Goal: Task Accomplishment & Management: Use online tool/utility

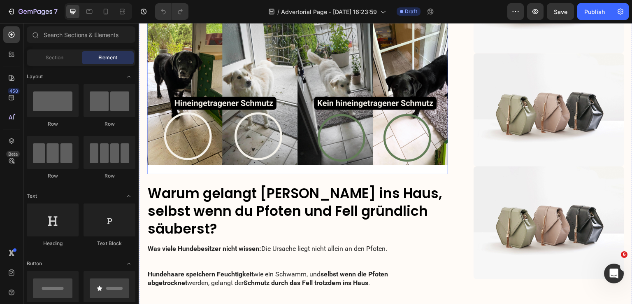
scroll to position [494, 0]
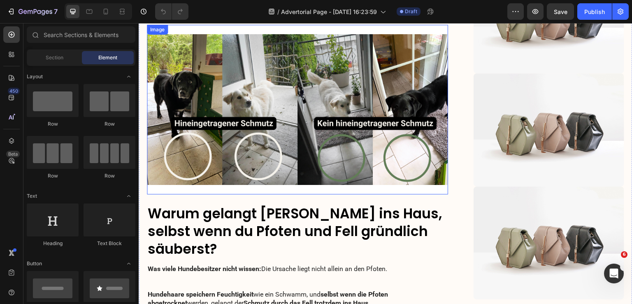
click at [272, 106] on img at bounding box center [297, 110] width 301 height 170
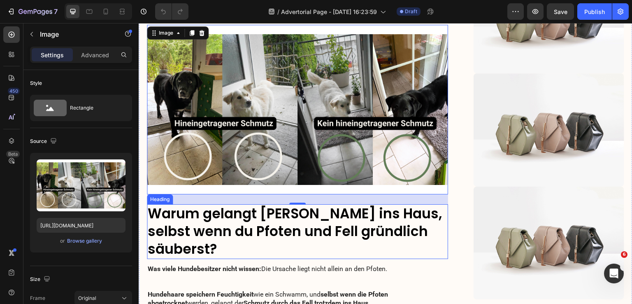
click at [403, 233] on h3 "Warum gelangt [PERSON_NAME] ins Haus, selbst wenn du Pfoten und Fell gründlich …" at bounding box center [297, 231] width 301 height 55
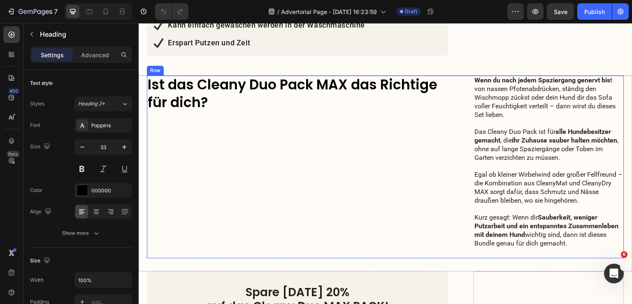
scroll to position [1318, 0]
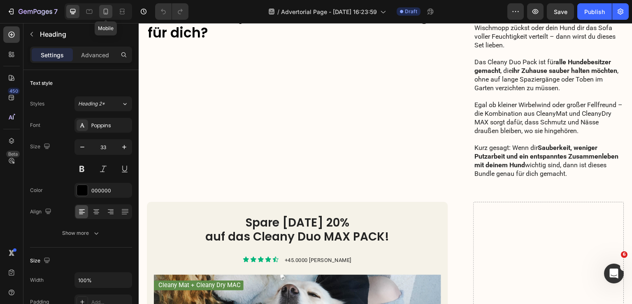
click at [105, 15] on icon at bounding box center [106, 11] width 8 height 8
type input "20"
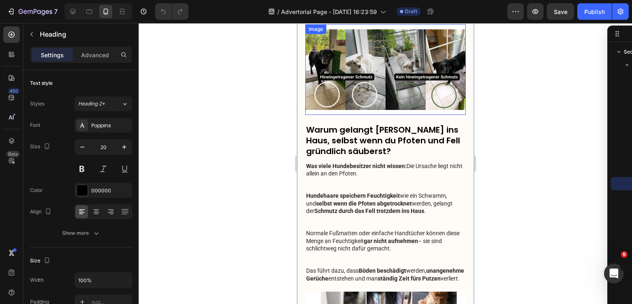
scroll to position [329, 0]
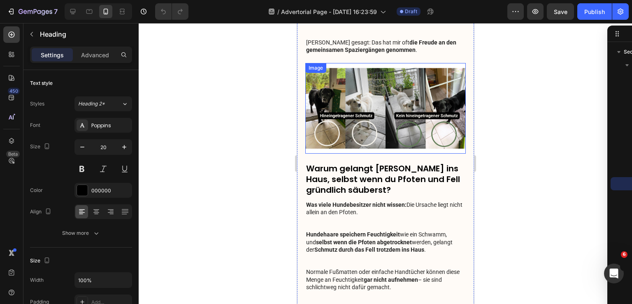
click at [396, 118] on img at bounding box center [385, 108] width 161 height 90
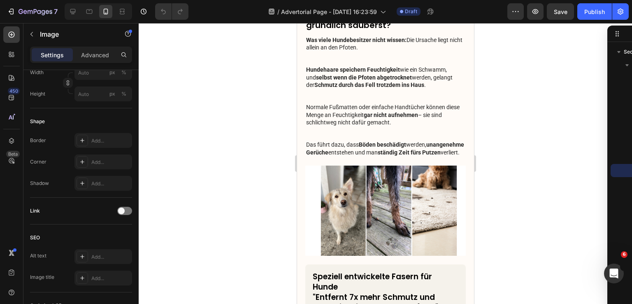
scroll to position [343, 0]
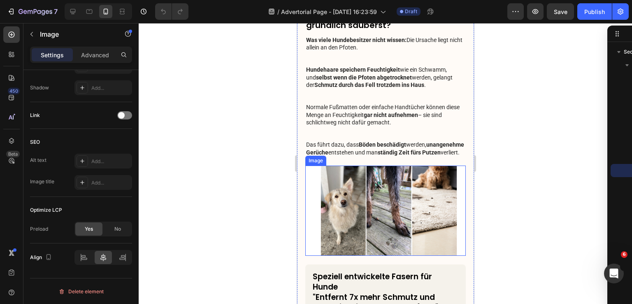
click at [391, 190] on img at bounding box center [385, 211] width 161 height 90
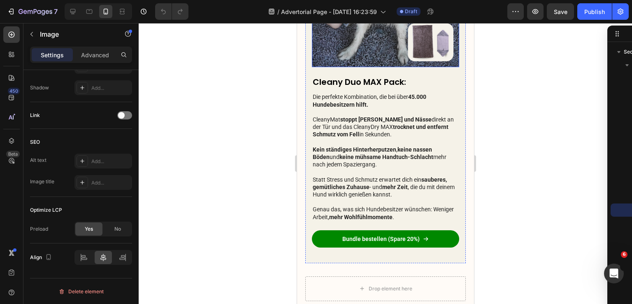
scroll to position [1977, 0]
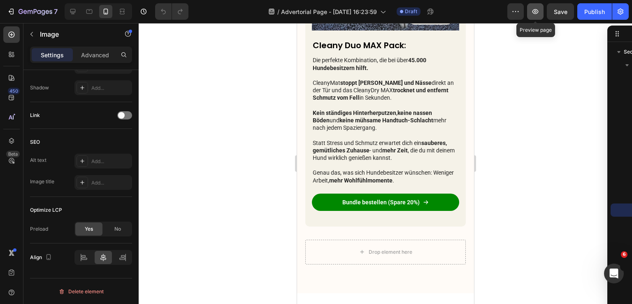
click at [536, 10] on icon "button" at bounding box center [536, 11] width 8 height 8
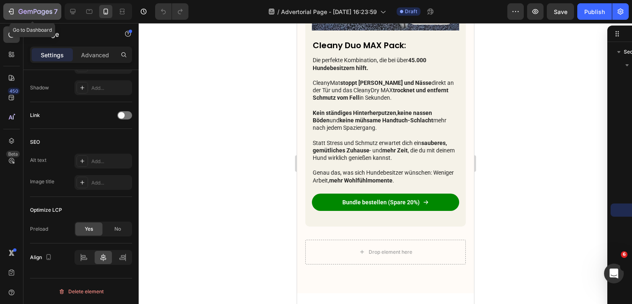
click at [34, 9] on icon "button" at bounding box center [36, 12] width 34 height 7
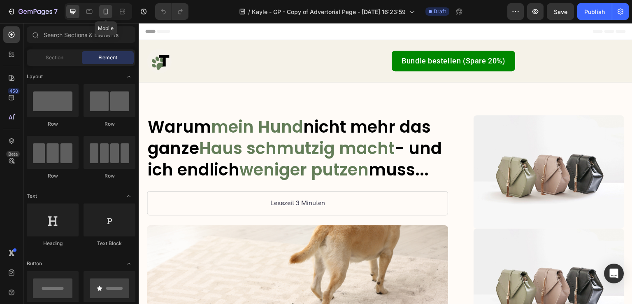
click at [107, 7] on div at bounding box center [105, 11] width 13 height 13
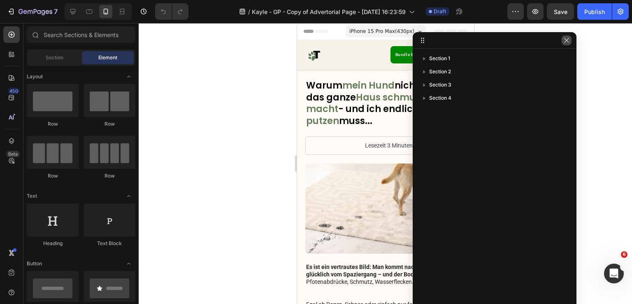
drag, startPoint x: 626, startPoint y: 31, endPoint x: 595, endPoint y: 37, distance: 31.8
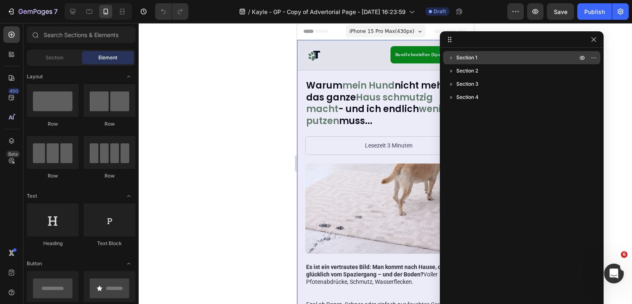
click at [499, 54] on p "Section 1" at bounding box center [518, 58] width 123 height 8
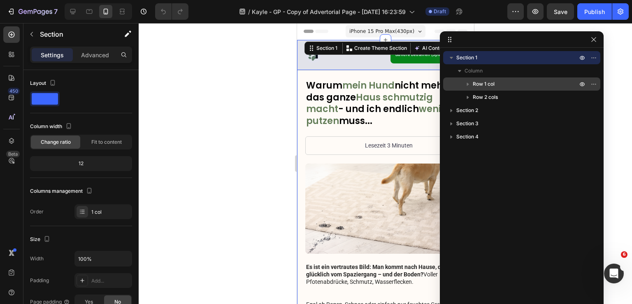
click at [504, 89] on div "Row 1 col" at bounding box center [522, 83] width 151 height 13
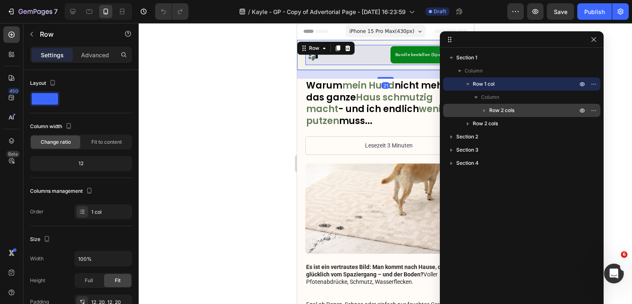
click at [517, 111] on p "Row 2 cols" at bounding box center [535, 110] width 90 height 8
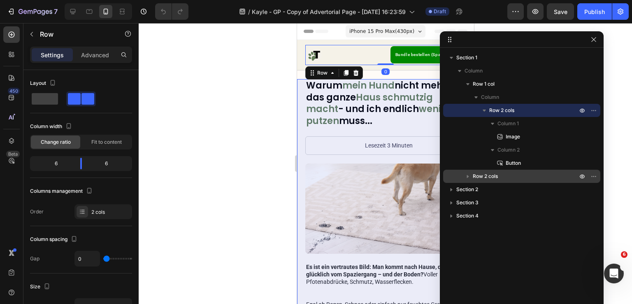
click at [523, 178] on p "Row 2 cols" at bounding box center [526, 176] width 106 height 8
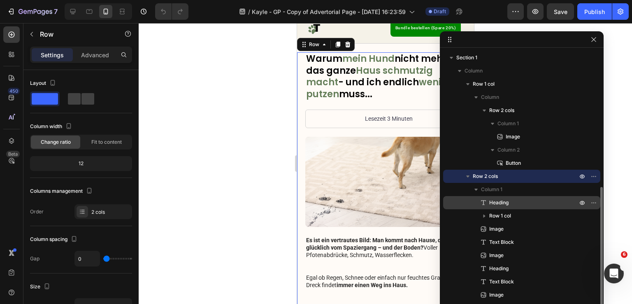
scroll to position [82, 0]
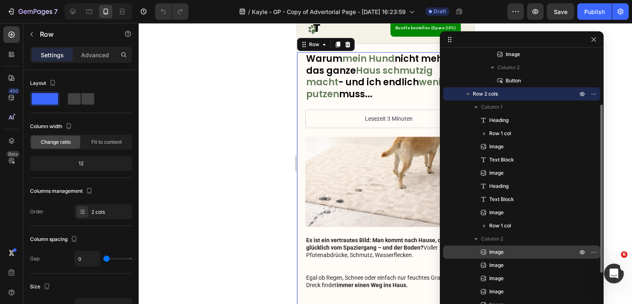
click at [520, 251] on p "Image" at bounding box center [525, 252] width 90 height 8
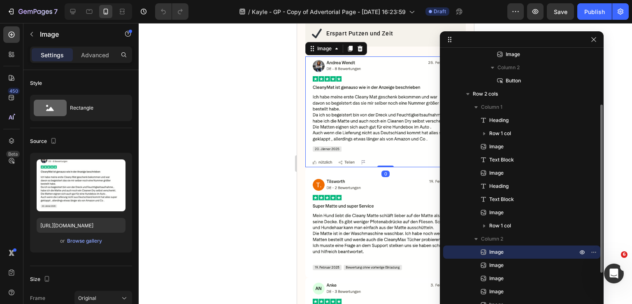
scroll to position [137, 0]
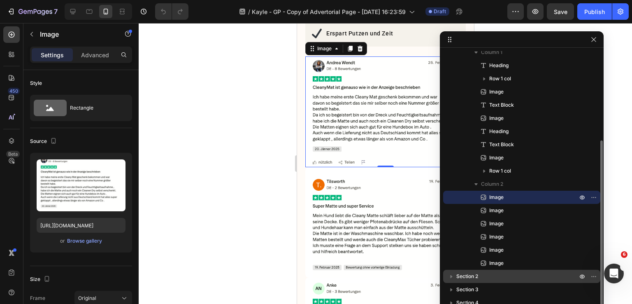
click at [497, 279] on p "Section 2" at bounding box center [518, 276] width 123 height 8
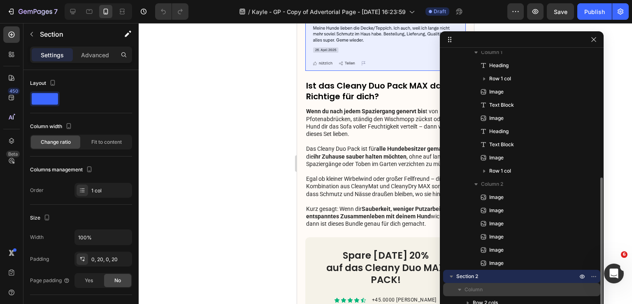
scroll to position [163, 0]
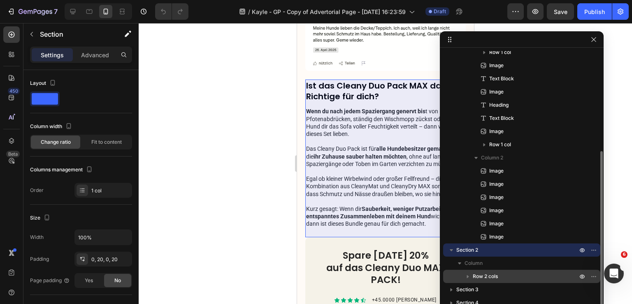
click at [513, 273] on p "Row 2 cols" at bounding box center [526, 276] width 106 height 8
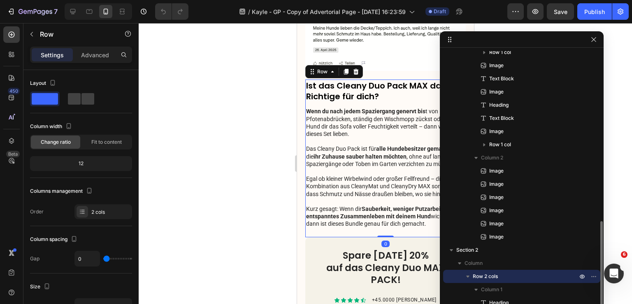
scroll to position [216, 0]
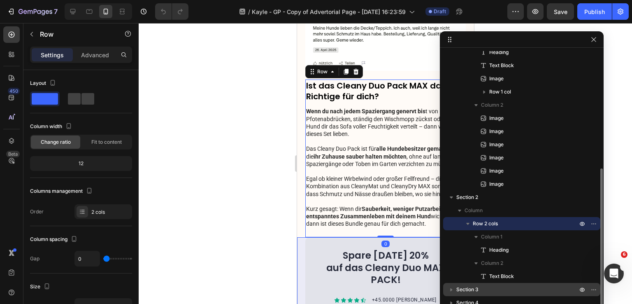
click at [510, 287] on p "Section 3" at bounding box center [518, 289] width 123 height 8
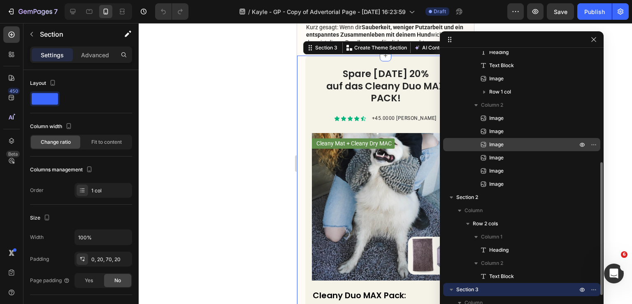
scroll to position [1730, 0]
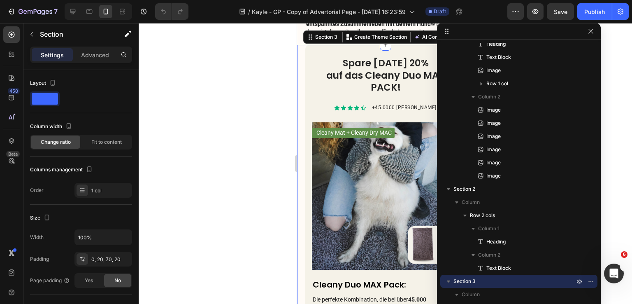
drag, startPoint x: 509, startPoint y: 40, endPoint x: 507, endPoint y: 7, distance: 32.6
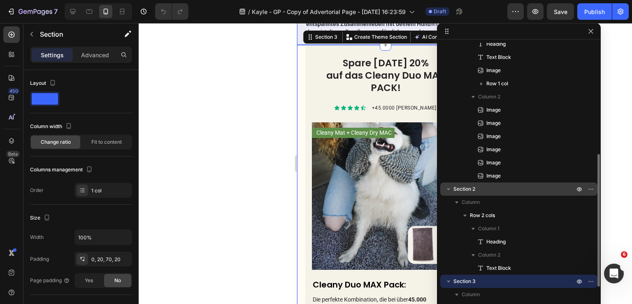
click at [473, 186] on span "Section 2" at bounding box center [465, 189] width 22 height 8
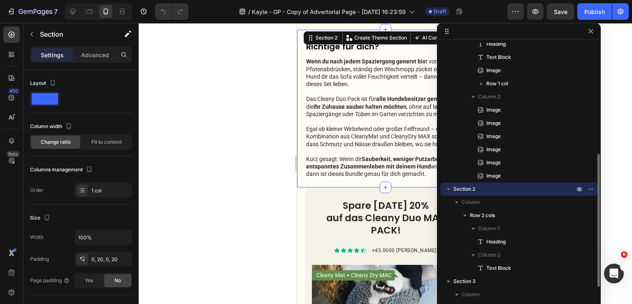
scroll to position [1565, 0]
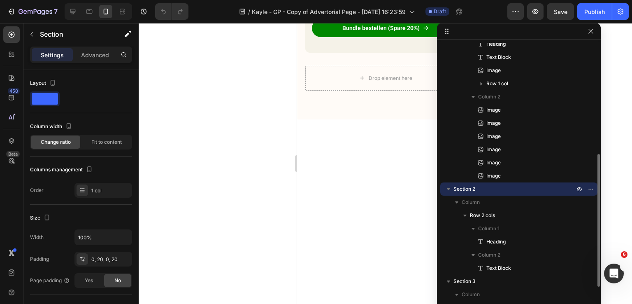
click at [449, 187] on icon "button" at bounding box center [449, 189] width 8 height 8
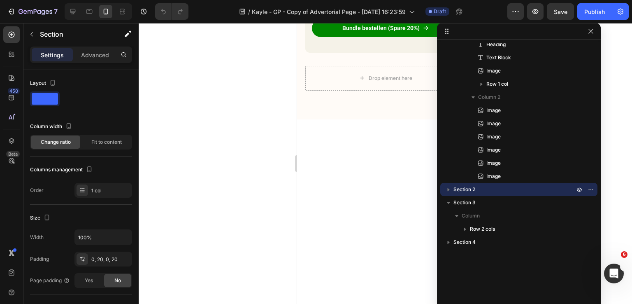
scroll to position [1730, 0]
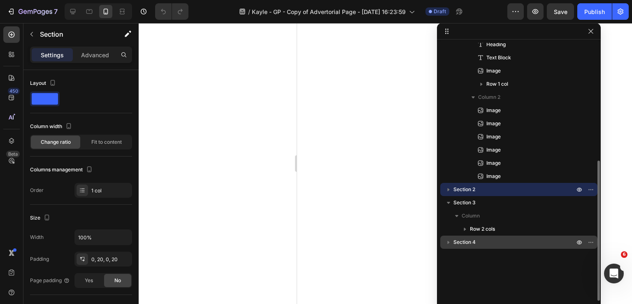
click at [497, 244] on p "Section 4" at bounding box center [515, 242] width 123 height 8
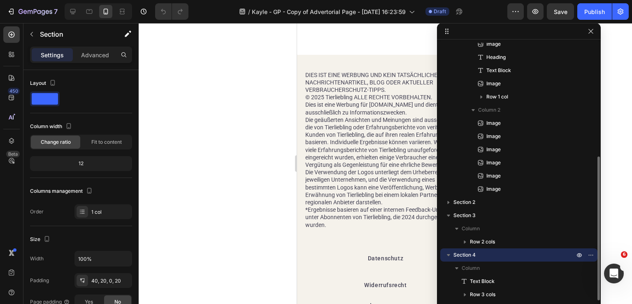
scroll to position [2038, 0]
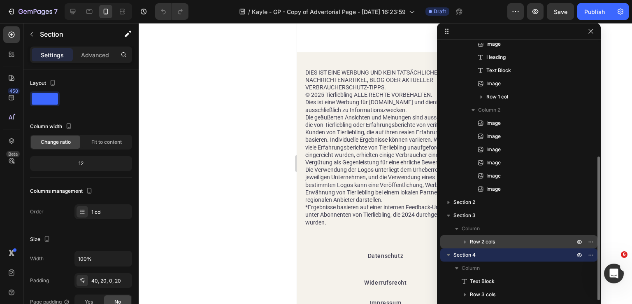
click at [497, 242] on p "Row 2 cols" at bounding box center [523, 242] width 106 height 8
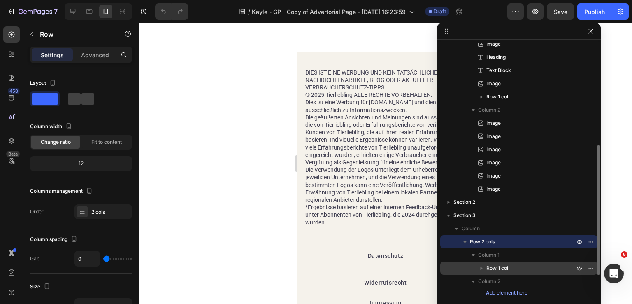
click at [502, 271] on span "Row 1 col" at bounding box center [498, 268] width 22 height 8
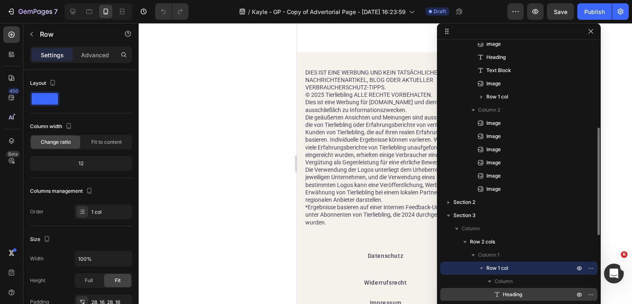
click at [516, 296] on span "Heading" at bounding box center [512, 294] width 19 height 8
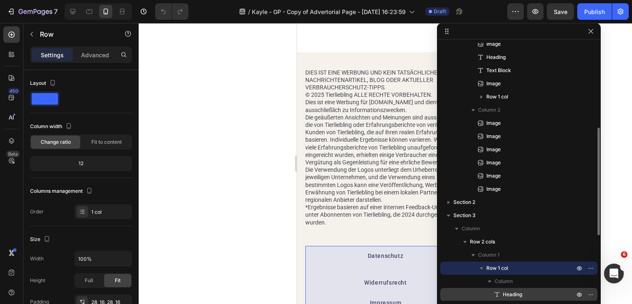
scroll to position [352, 0]
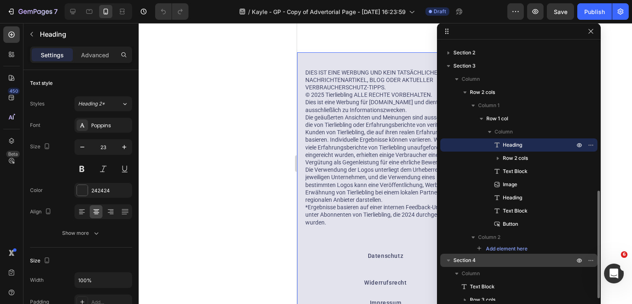
click at [495, 264] on p "Section 4" at bounding box center [515, 260] width 123 height 8
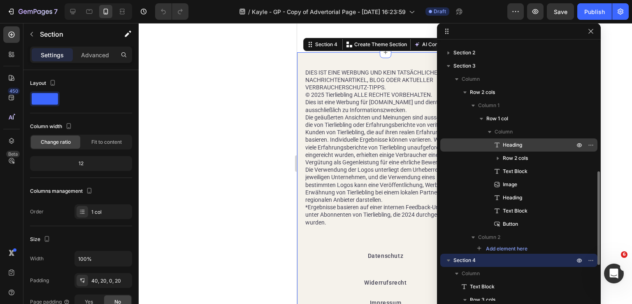
click at [508, 144] on span "Heading" at bounding box center [512, 145] width 19 height 8
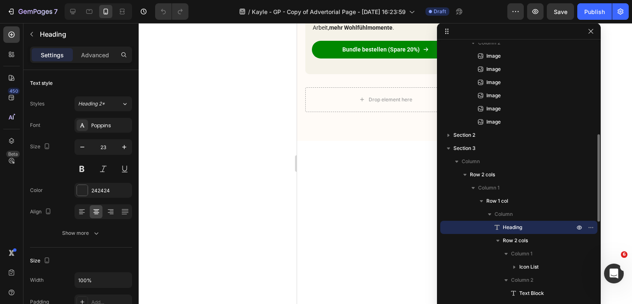
scroll to position [1461, 0]
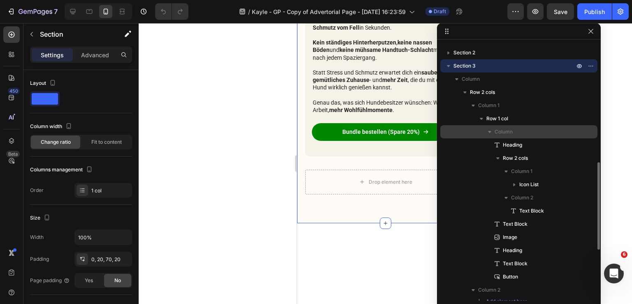
scroll to position [435, 0]
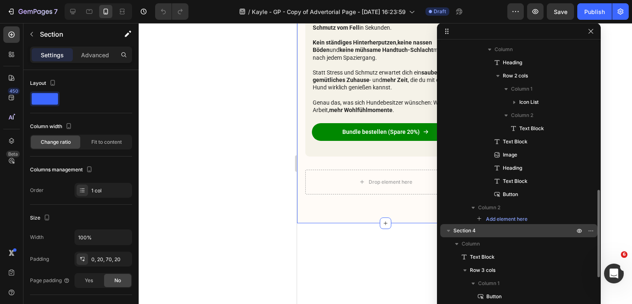
click at [498, 229] on p "Section 4" at bounding box center [515, 230] width 123 height 8
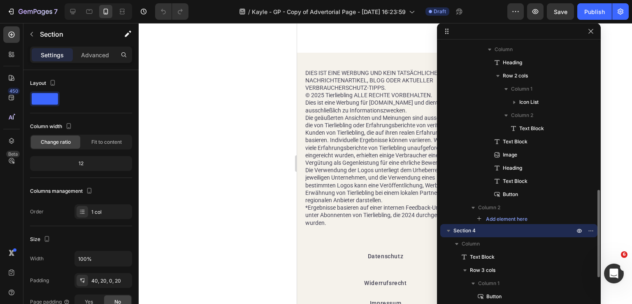
scroll to position [2038, 0]
click at [94, 51] on p "Advanced" at bounding box center [95, 55] width 28 height 9
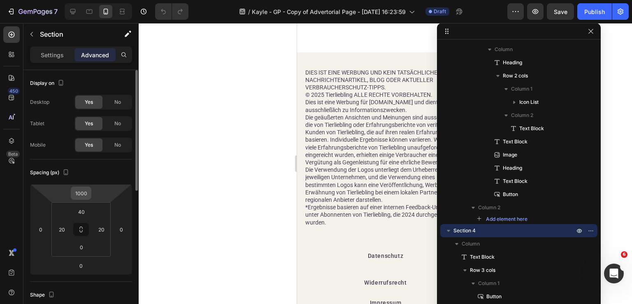
click at [88, 192] on input "1000" at bounding box center [81, 193] width 16 height 12
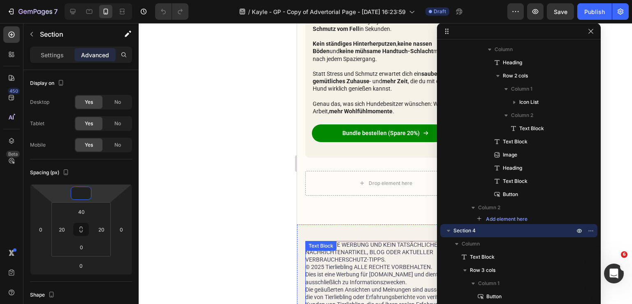
scroll to position [1432, 0]
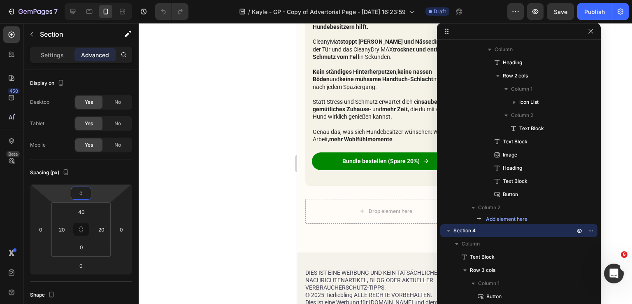
click at [194, 184] on div at bounding box center [386, 163] width 494 height 281
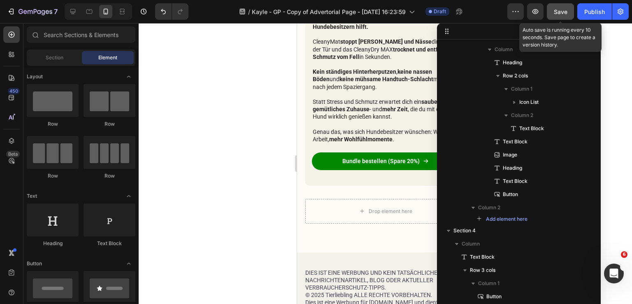
click at [566, 9] on span "Save" at bounding box center [561, 11] width 14 height 7
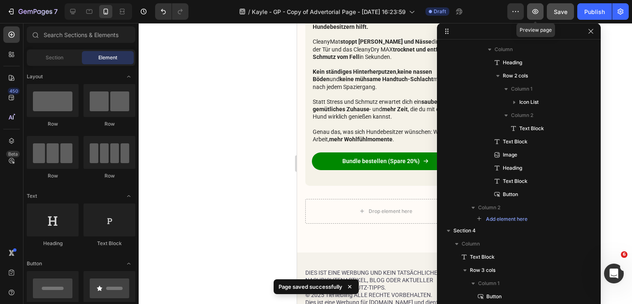
click at [539, 12] on icon "button" at bounding box center [536, 11] width 6 height 5
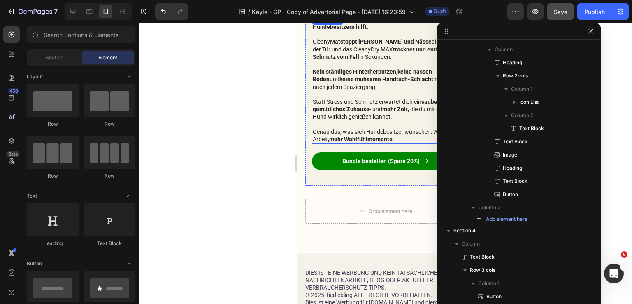
scroll to position [1185, 0]
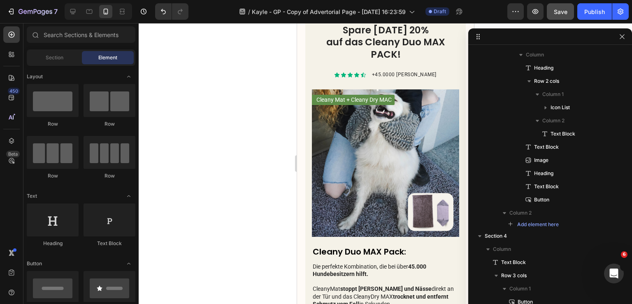
drag, startPoint x: 539, startPoint y: 35, endPoint x: 574, endPoint y: 40, distance: 35.4
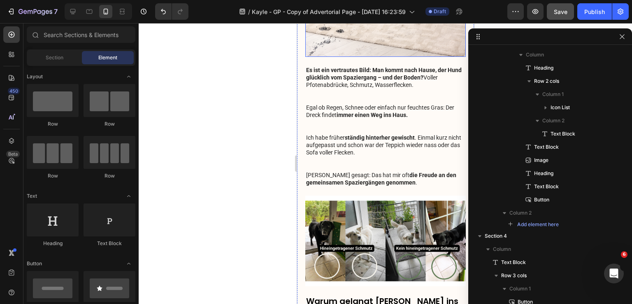
scroll to position [0, 0]
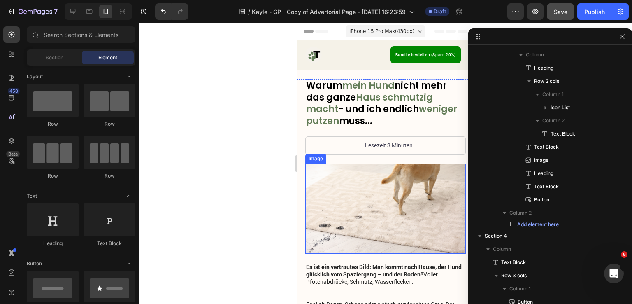
click at [397, 170] on img at bounding box center [385, 208] width 161 height 90
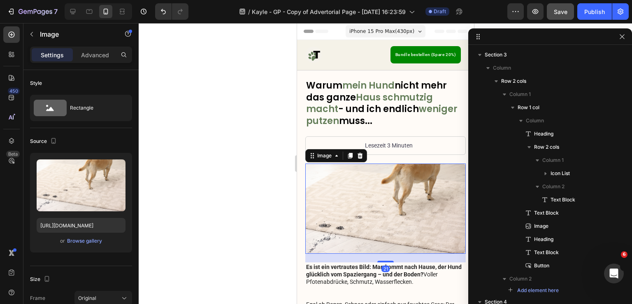
scroll to position [102, 0]
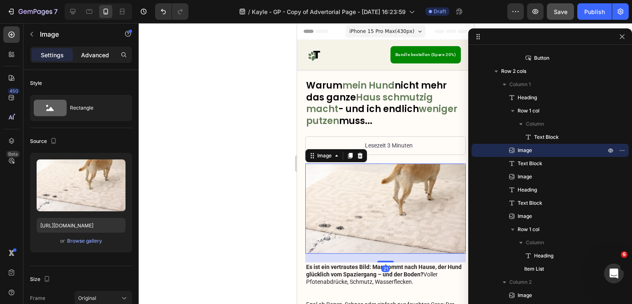
click at [94, 53] on p "Advanced" at bounding box center [95, 55] width 28 height 9
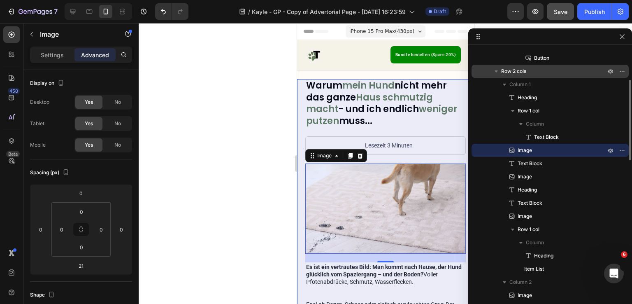
click at [548, 71] on p "Row 2 cols" at bounding box center [555, 71] width 106 height 8
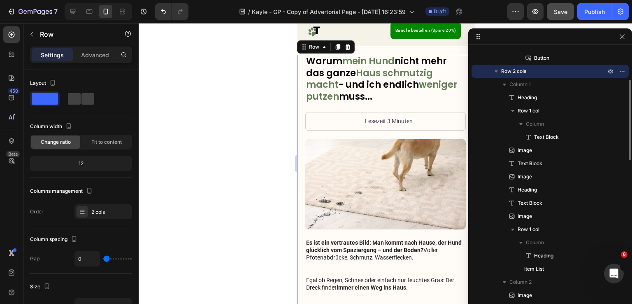
scroll to position [27, 0]
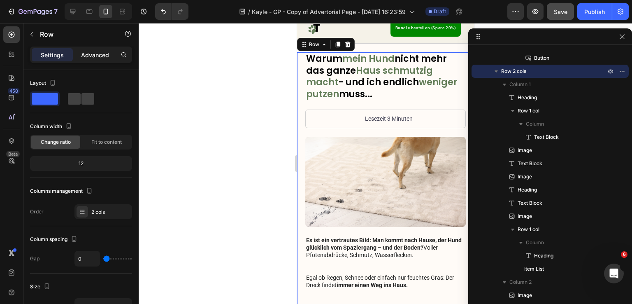
click at [94, 58] on p "Advanced" at bounding box center [95, 55] width 28 height 9
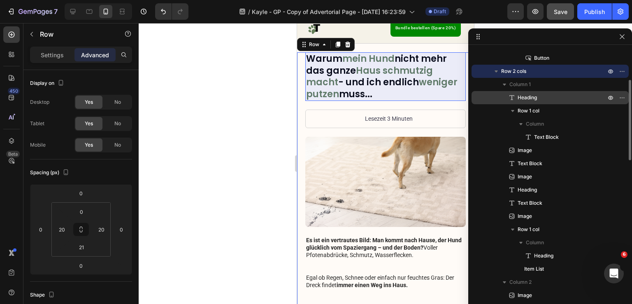
click at [546, 98] on p "Heading" at bounding box center [553, 97] width 90 height 8
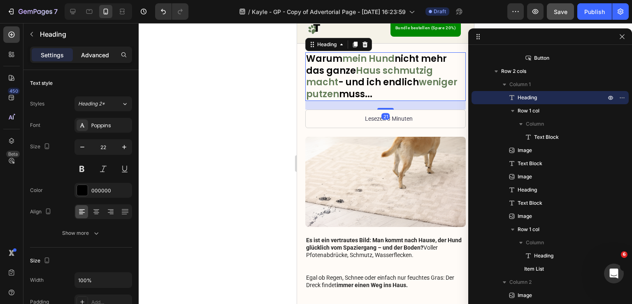
click at [89, 54] on p "Advanced" at bounding box center [95, 55] width 28 height 9
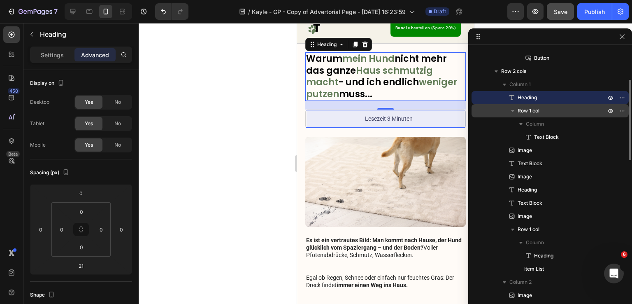
click at [548, 110] on p "Row 1 col" at bounding box center [563, 111] width 90 height 8
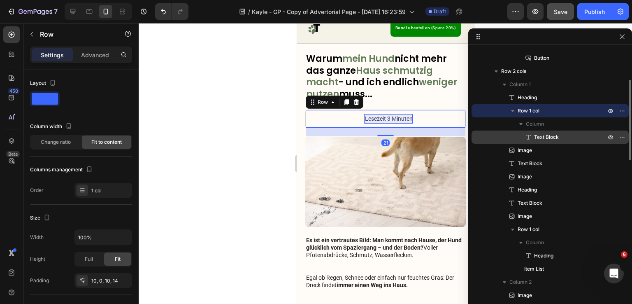
click at [553, 135] on span "Text Block" at bounding box center [546, 137] width 25 height 8
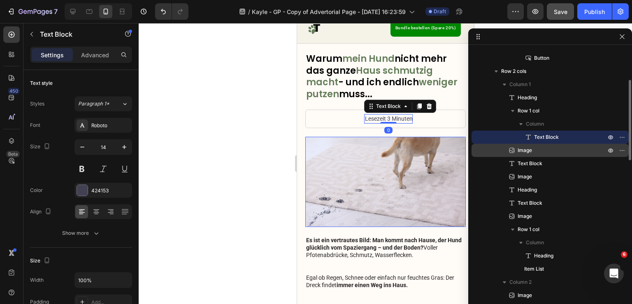
click at [552, 149] on p "Image" at bounding box center [553, 150] width 90 height 8
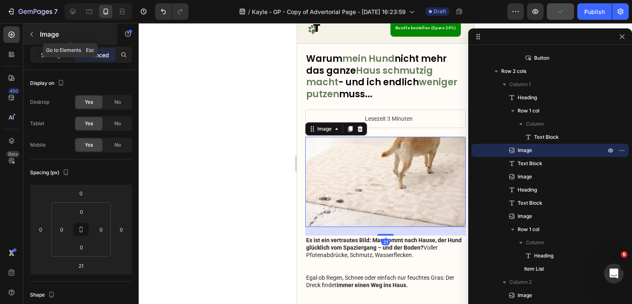
click at [82, 41] on div "Image" at bounding box center [70, 33] width 94 height 21
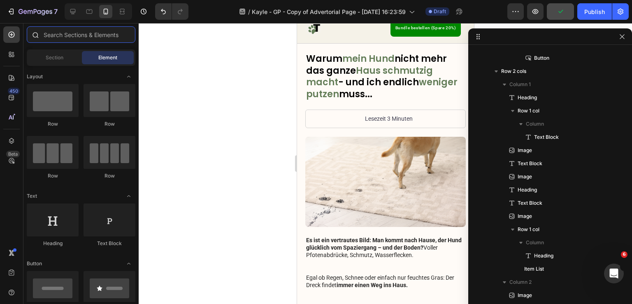
click at [76, 36] on input "text" at bounding box center [81, 34] width 109 height 16
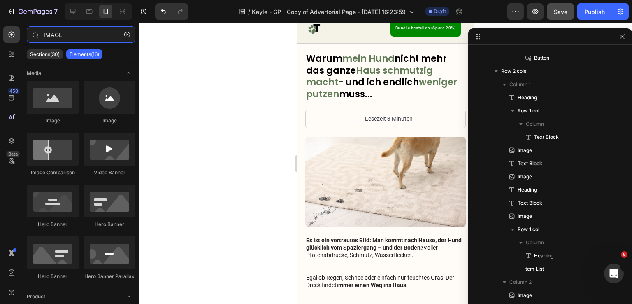
type input "IMAGE"
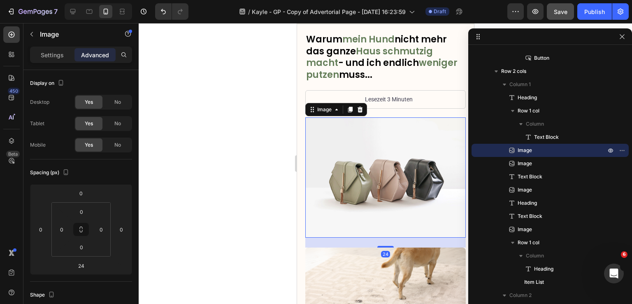
scroll to position [109, 0]
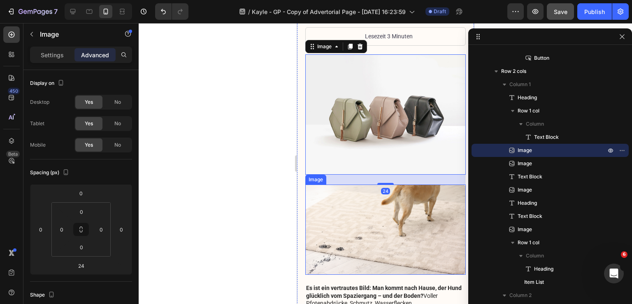
click at [402, 243] on img at bounding box center [385, 229] width 161 height 90
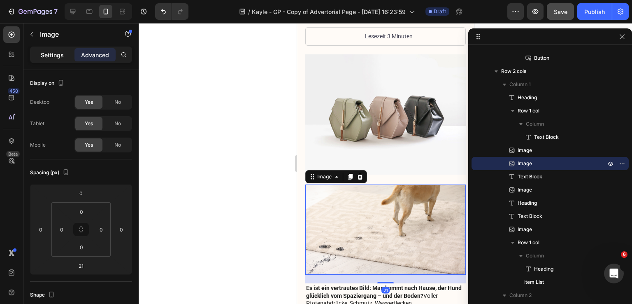
click at [61, 52] on p "Settings" at bounding box center [52, 55] width 23 height 9
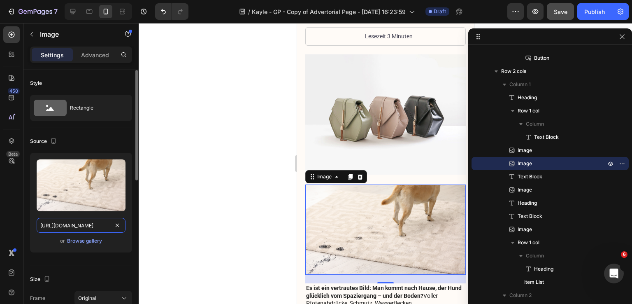
click at [95, 223] on input "[URL][DOMAIN_NAME]" at bounding box center [81, 225] width 89 height 15
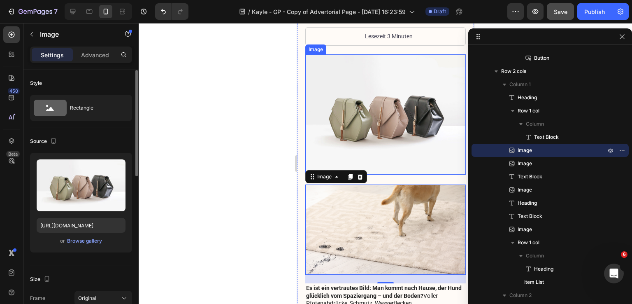
click at [378, 112] on img at bounding box center [385, 114] width 161 height 121
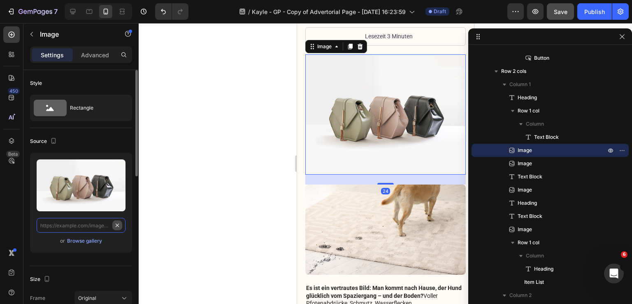
scroll to position [0, 0]
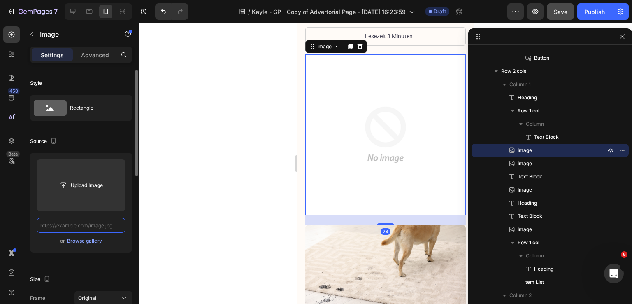
paste input "[URL][DOMAIN_NAME]"
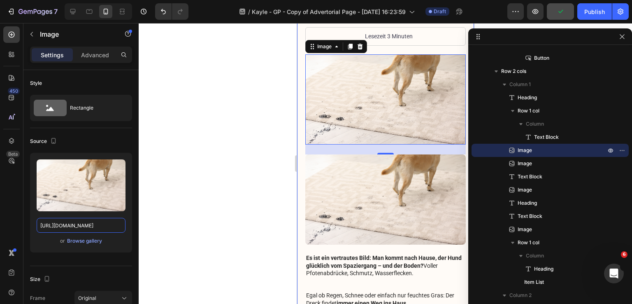
type input "[URL][DOMAIN_NAME]"
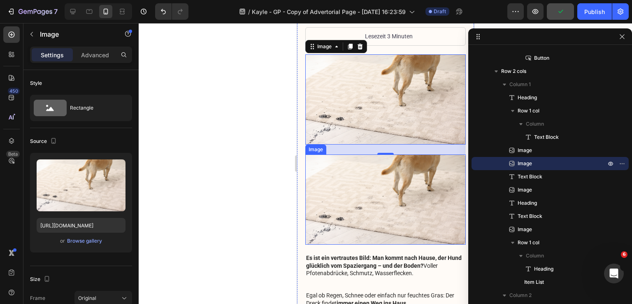
click at [375, 190] on img at bounding box center [385, 199] width 161 height 90
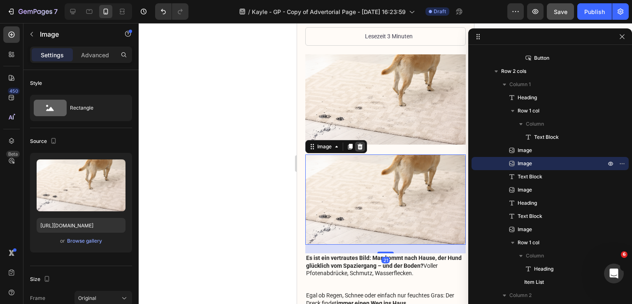
click at [361, 144] on icon at bounding box center [359, 147] width 5 height 6
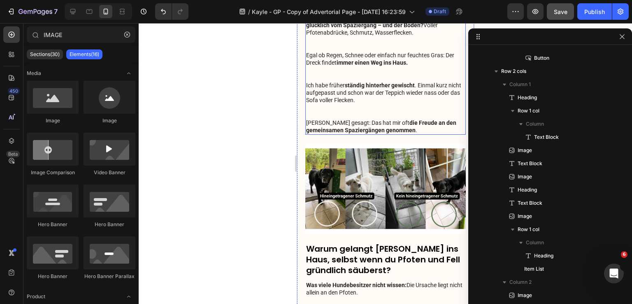
scroll to position [274, 0]
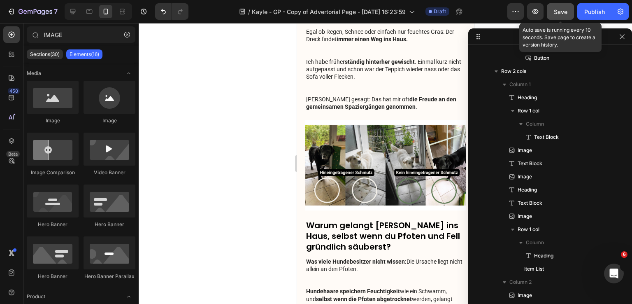
click at [567, 12] on span "Save" at bounding box center [561, 11] width 14 height 7
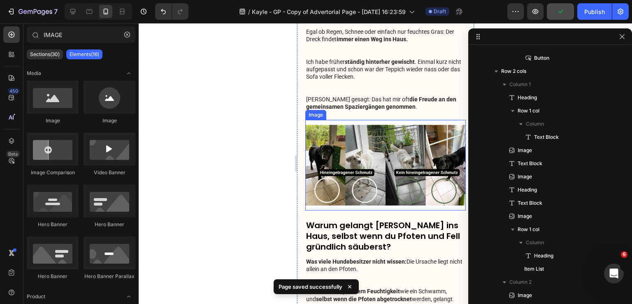
click at [391, 129] on img at bounding box center [385, 165] width 161 height 90
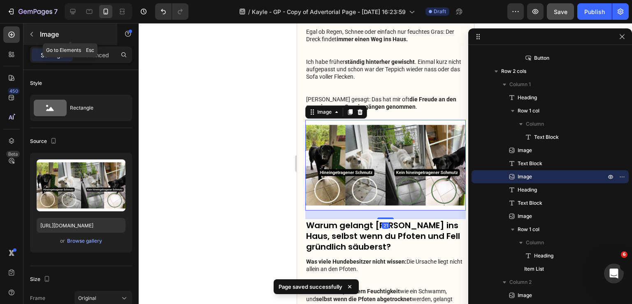
click at [90, 33] on p "Image" at bounding box center [75, 34] width 70 height 10
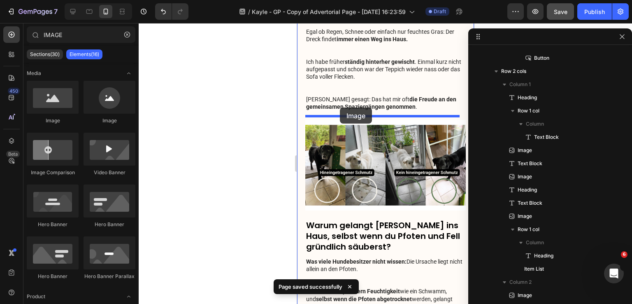
drag, startPoint x: 365, startPoint y: 126, endPoint x: 340, endPoint y: 107, distance: 31.3
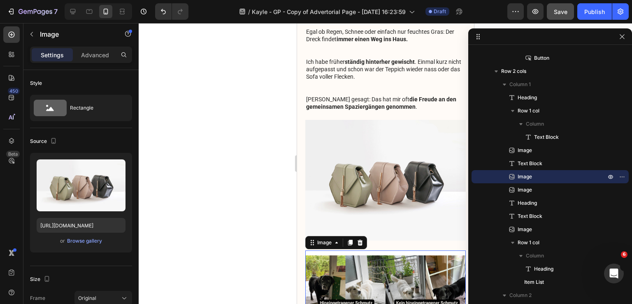
drag, startPoint x: 365, startPoint y: 264, endPoint x: 544, endPoint y: 275, distance: 178.6
click at [365, 264] on img at bounding box center [385, 295] width 161 height 90
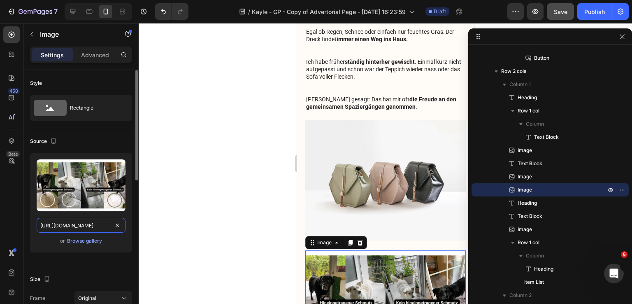
click at [83, 222] on input "[URL][DOMAIN_NAME]" at bounding box center [81, 225] width 89 height 15
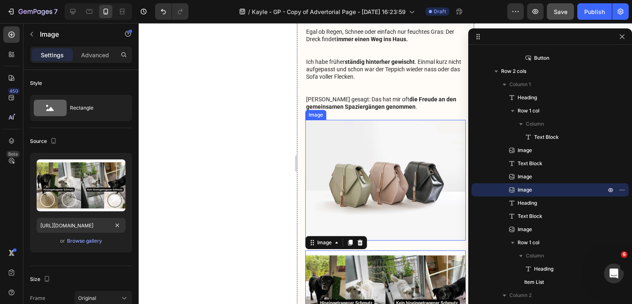
click at [336, 177] on img at bounding box center [385, 180] width 161 height 121
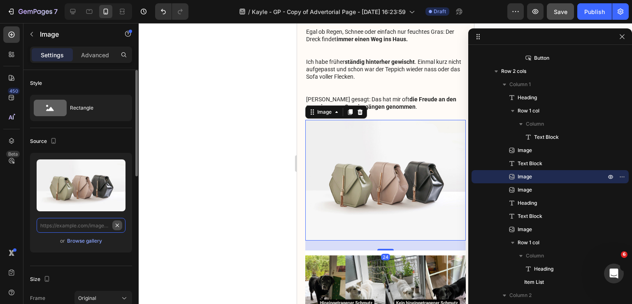
scroll to position [0, 0]
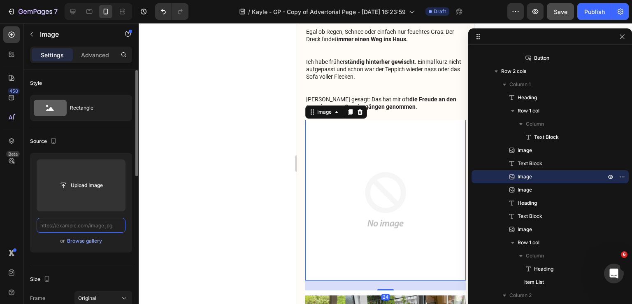
paste input "[URL][DOMAIN_NAME]"
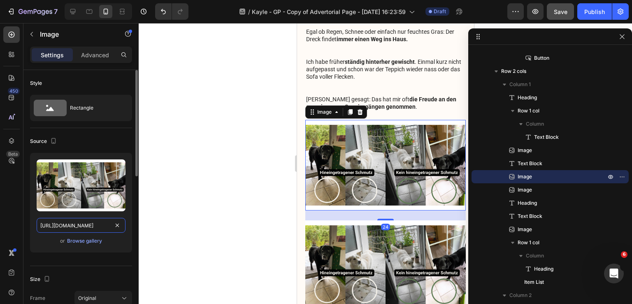
scroll to position [0, 254]
type input "[URL][DOMAIN_NAME]"
click at [412, 220] on img at bounding box center [385, 265] width 161 height 90
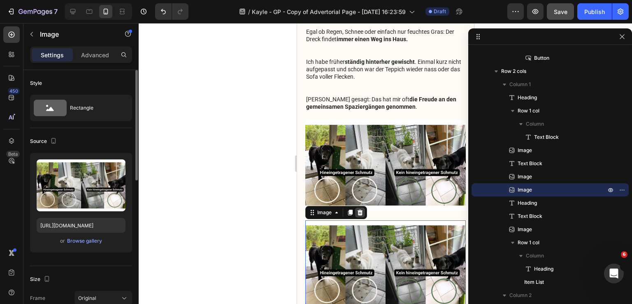
click at [357, 209] on icon at bounding box center [360, 212] width 7 height 7
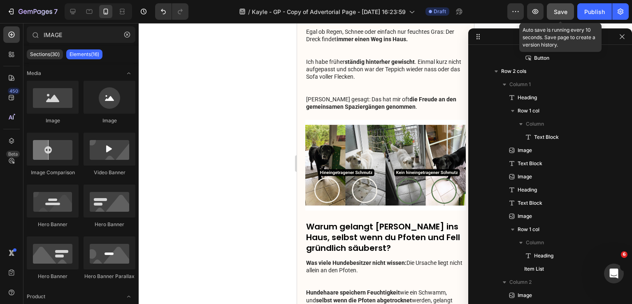
click at [559, 16] on button "Save" at bounding box center [560, 11] width 27 height 16
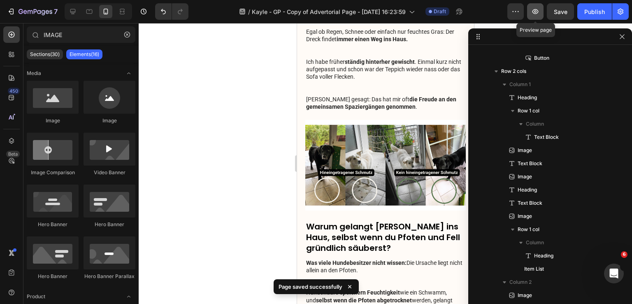
click at [538, 16] on button "button" at bounding box center [535, 11] width 16 height 16
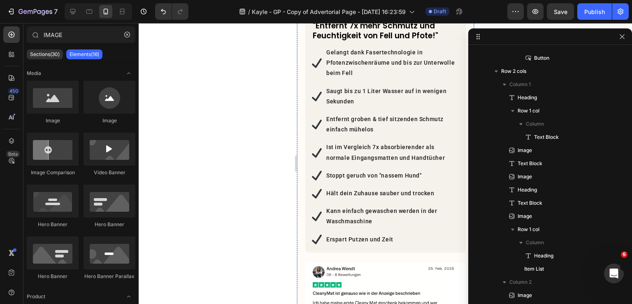
scroll to position [933, 0]
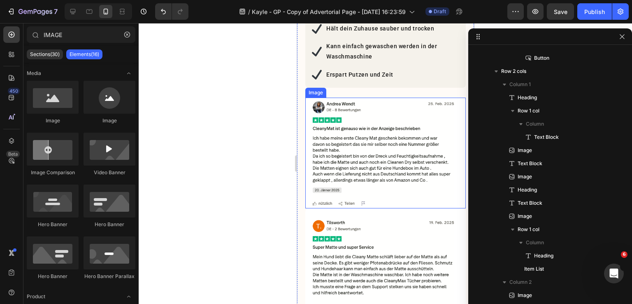
click at [372, 145] on img at bounding box center [385, 153] width 161 height 111
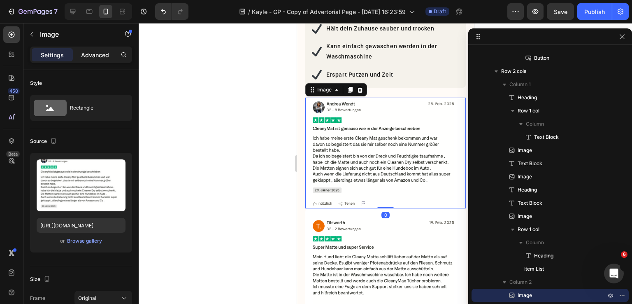
click at [96, 51] on p "Advanced" at bounding box center [95, 55] width 28 height 9
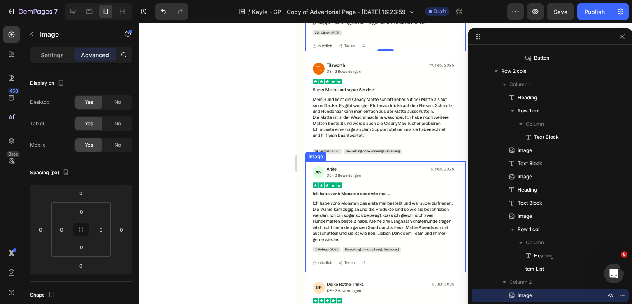
scroll to position [1097, 0]
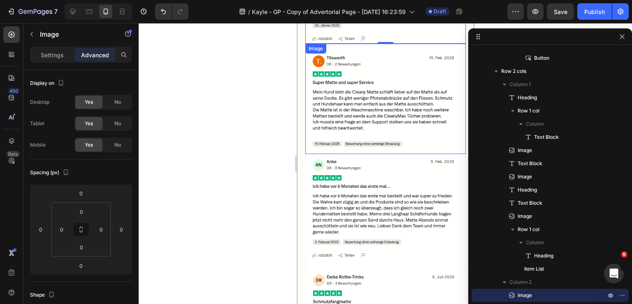
click at [376, 130] on img at bounding box center [385, 99] width 161 height 111
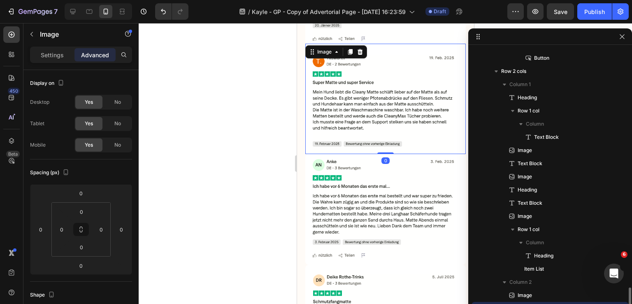
scroll to position [260, 0]
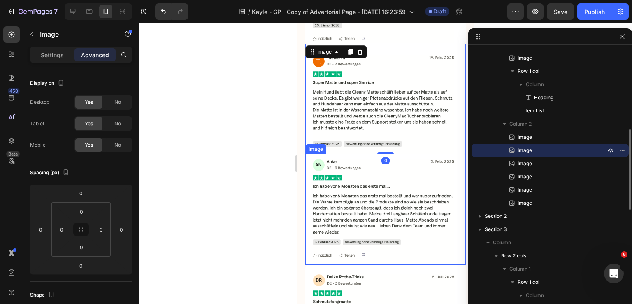
click at [381, 197] on img at bounding box center [385, 209] width 161 height 111
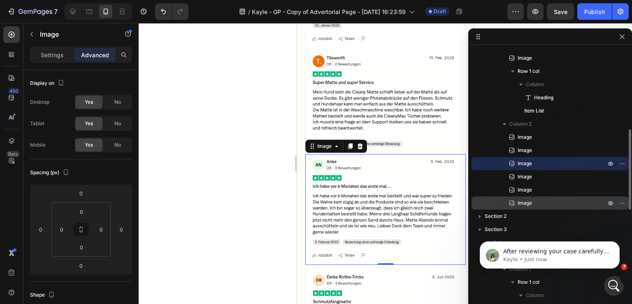
scroll to position [0, 0]
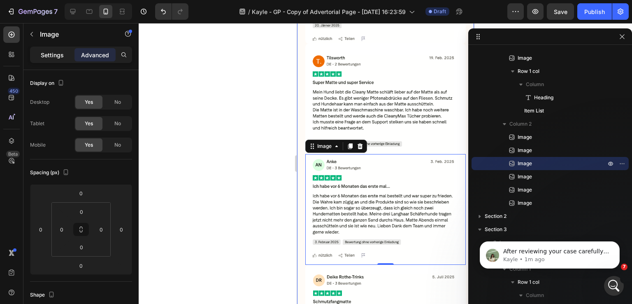
click at [44, 56] on p "Settings" at bounding box center [52, 55] width 23 height 9
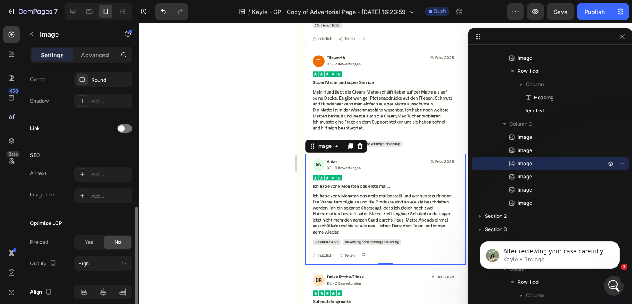
scroll to position [364, 0]
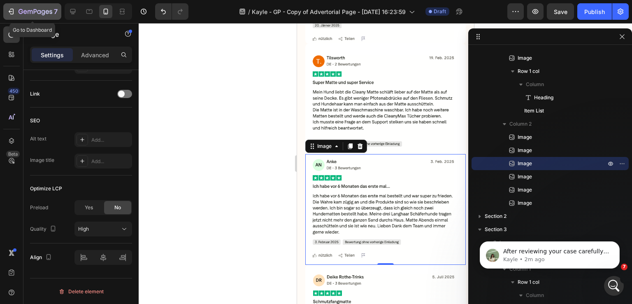
click at [36, 16] on div "7" at bounding box center [38, 12] width 39 height 10
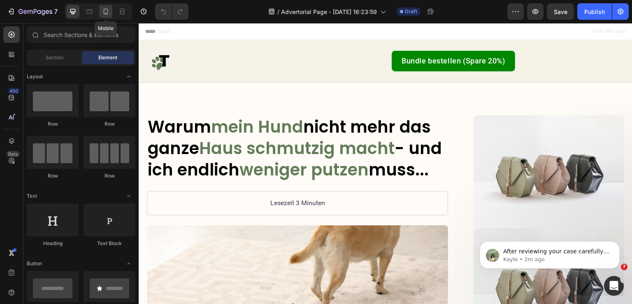
click at [107, 9] on icon at bounding box center [106, 11] width 8 height 8
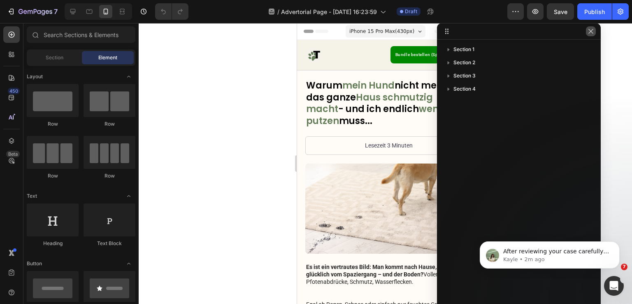
click at [590, 32] on icon "button" at bounding box center [591, 31] width 7 height 7
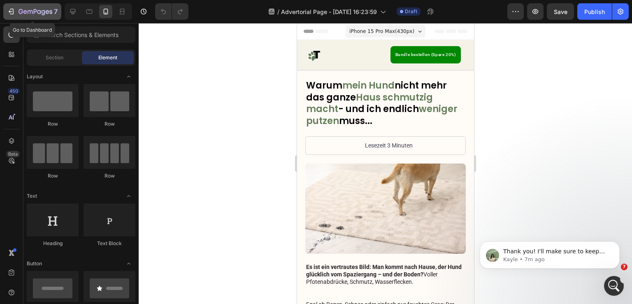
click at [35, 12] on icon "button" at bounding box center [35, 11] width 3 height 5
